Goal: Information Seeking & Learning: Learn about a topic

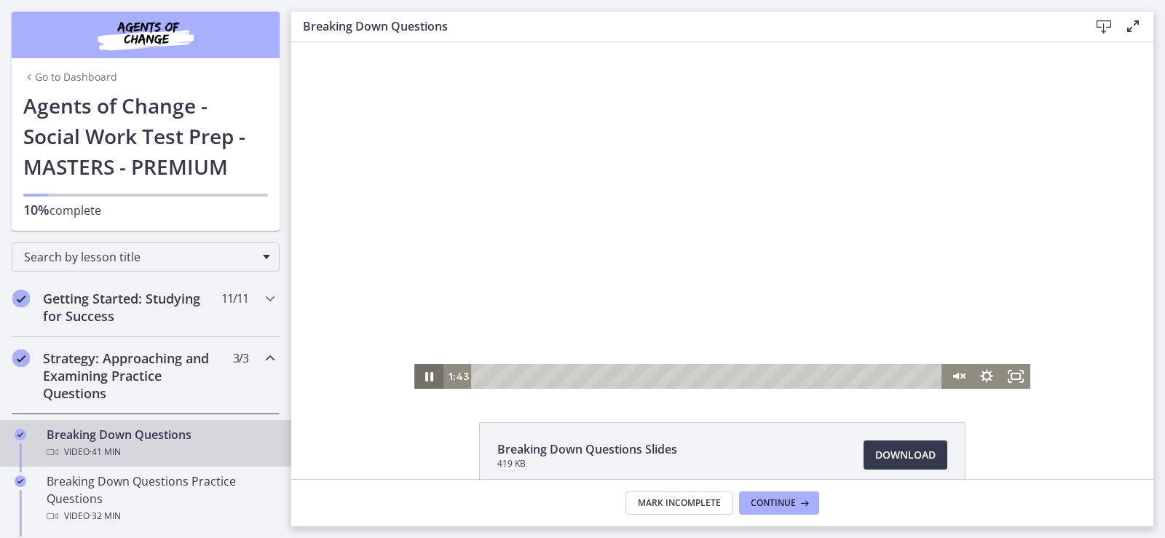
click at [424, 376] on icon "Pause" at bounding box center [428, 376] width 29 height 25
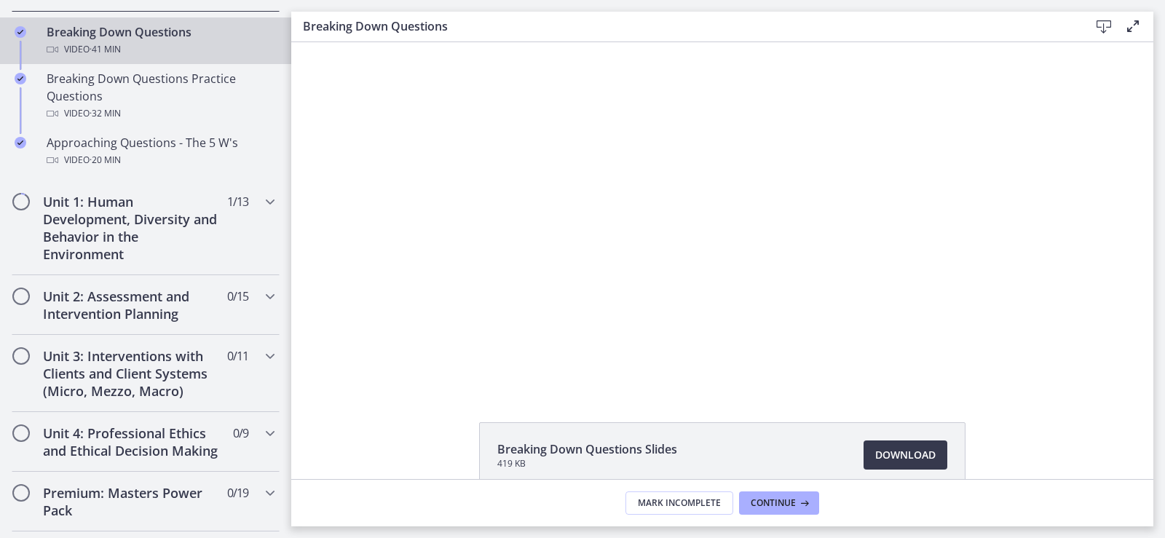
scroll to position [381, 0]
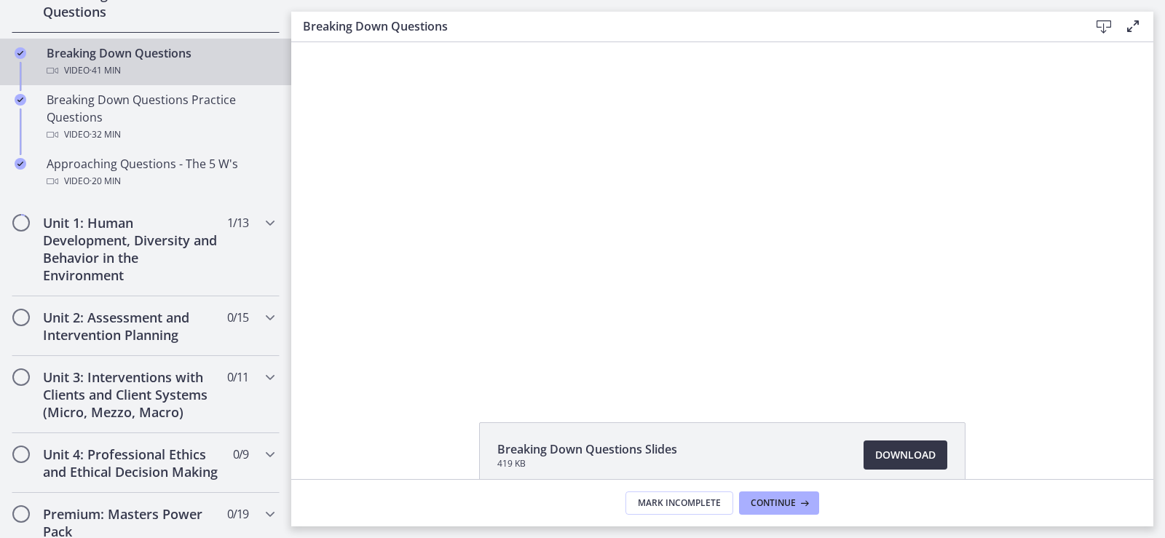
click at [898, 456] on span "Download Opens in a new window" at bounding box center [905, 454] width 60 height 17
click at [765, 501] on span "Continue" at bounding box center [773, 503] width 45 height 12
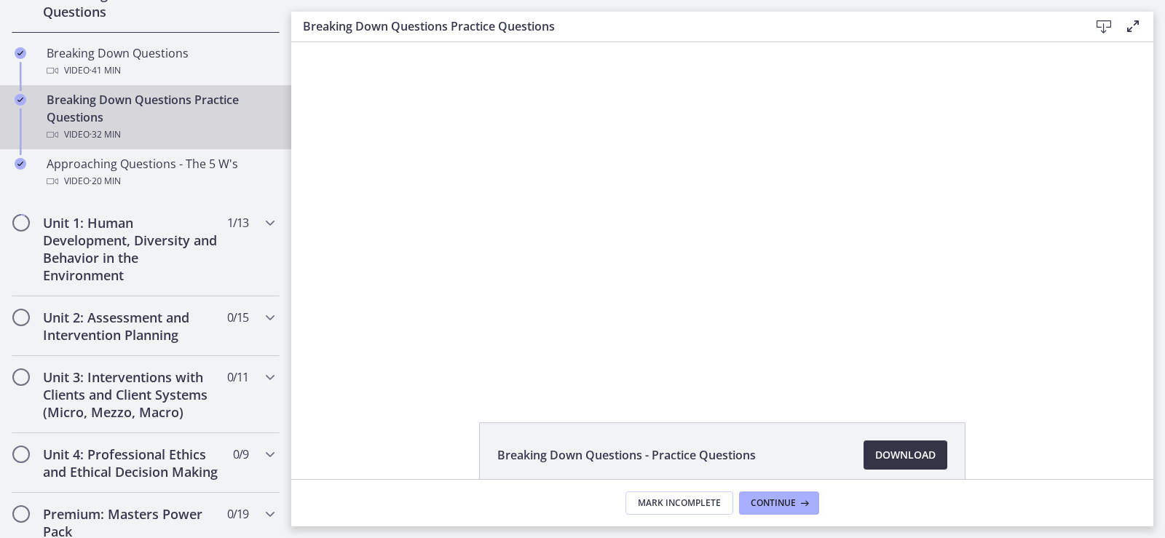
click at [889, 453] on span "Download Opens in a new window" at bounding box center [905, 454] width 60 height 17
click at [774, 509] on button "Continue" at bounding box center [779, 502] width 80 height 23
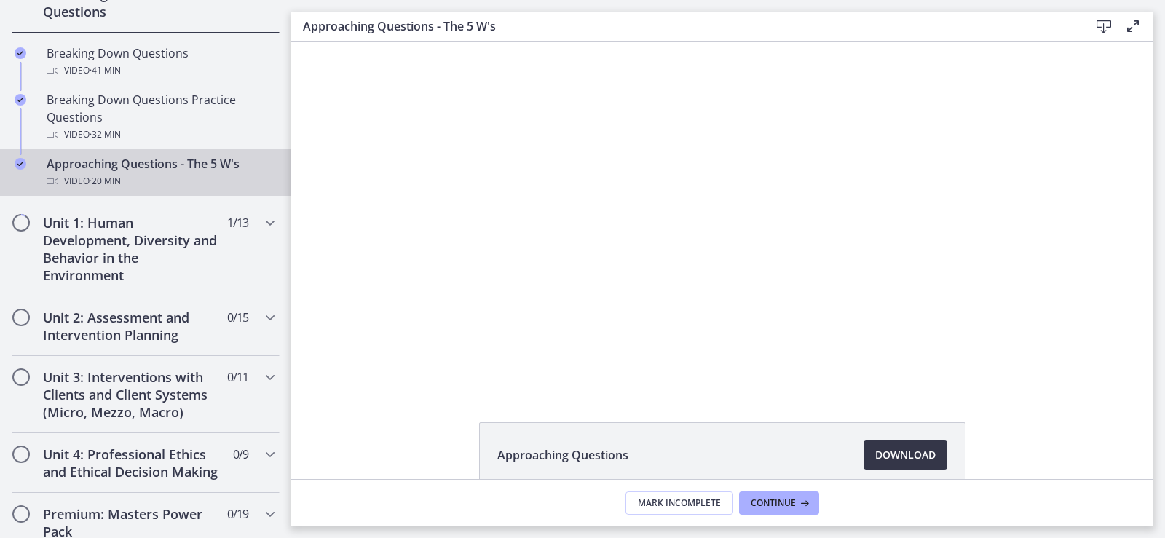
click at [913, 454] on span "Download Opens in a new window" at bounding box center [905, 454] width 60 height 17
click at [773, 496] on button "Continue" at bounding box center [779, 502] width 80 height 23
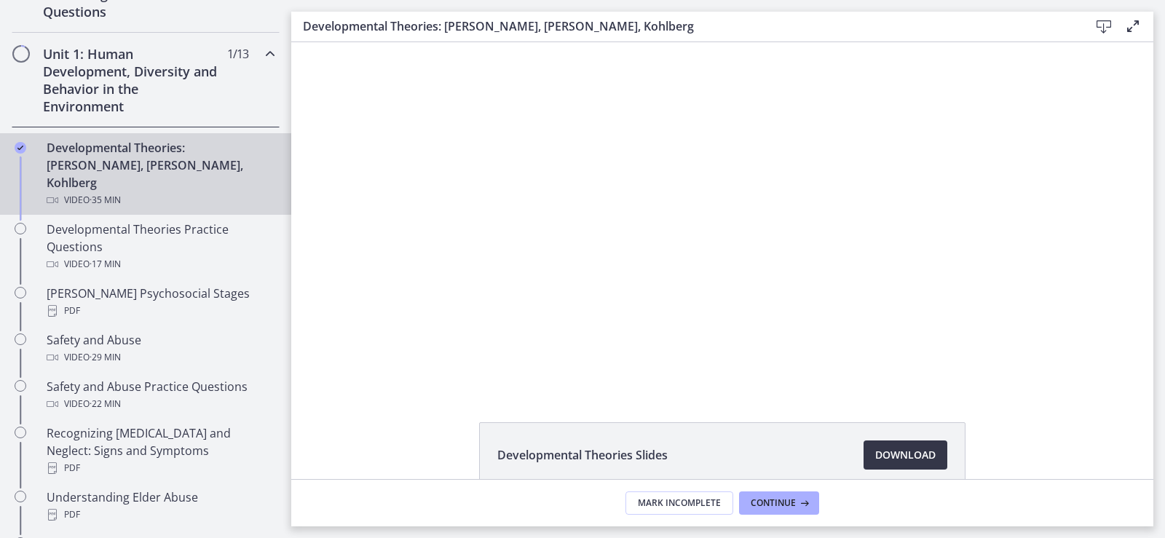
click at [896, 449] on span "Download Opens in a new window" at bounding box center [905, 454] width 60 height 17
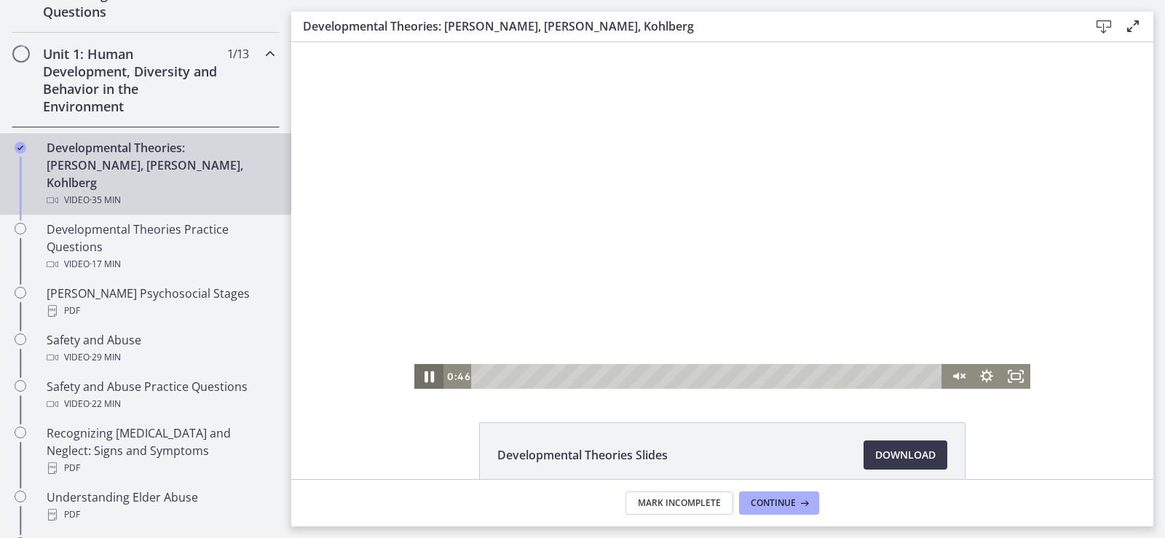
click at [425, 373] on icon "Pause" at bounding box center [428, 377] width 9 height 12
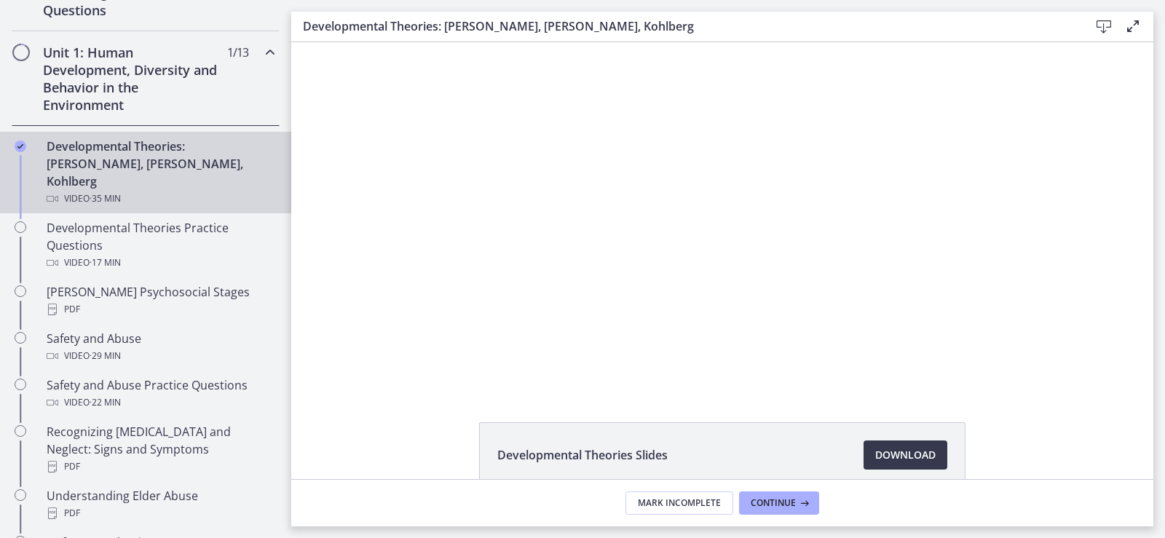
scroll to position [381, 0]
click at [414, 364] on button "Play Video" at bounding box center [428, 376] width 29 height 25
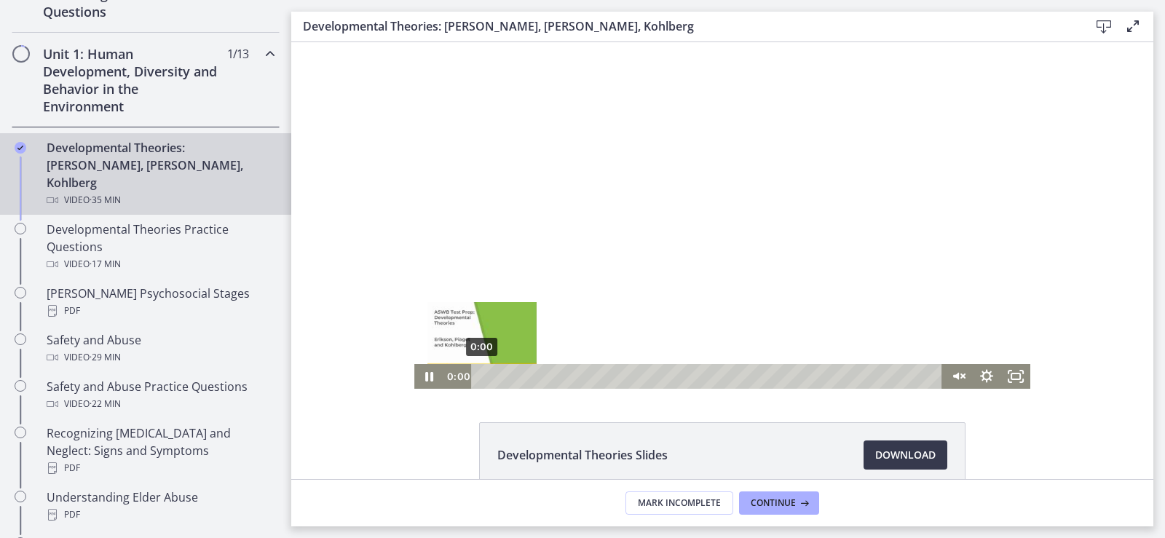
click at [482, 381] on div "0:00" at bounding box center [709, 376] width 454 height 25
click at [424, 373] on icon "Pause" at bounding box center [428, 376] width 29 height 25
